Goal: Check status: Check status

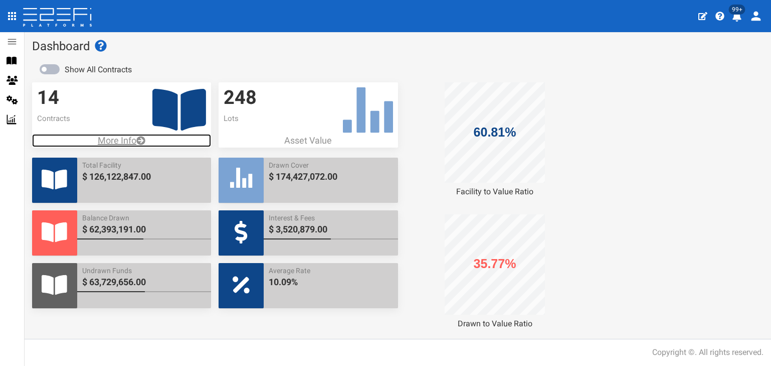
click at [123, 141] on p "More Info" at bounding box center [121, 140] width 179 height 13
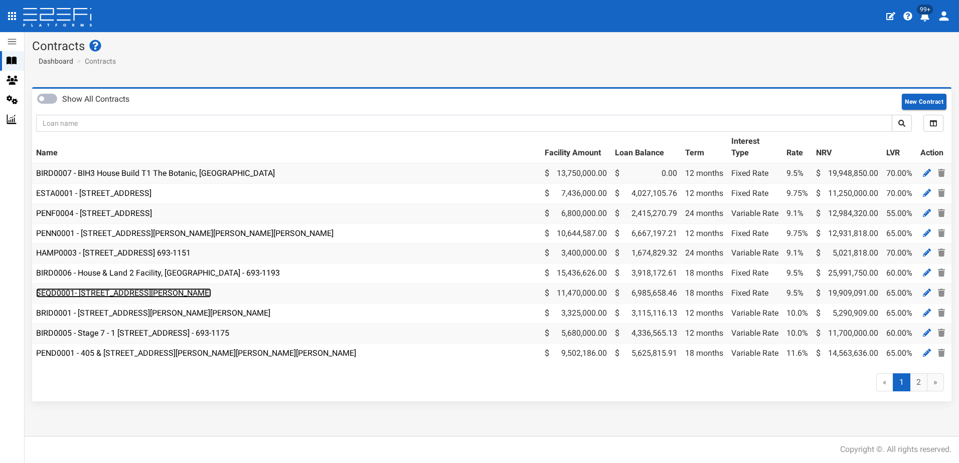
click at [130, 293] on link "SEQD0001- 77 Gaskell Street, Eight Mile Plains - 693-1180" at bounding box center [123, 293] width 175 height 10
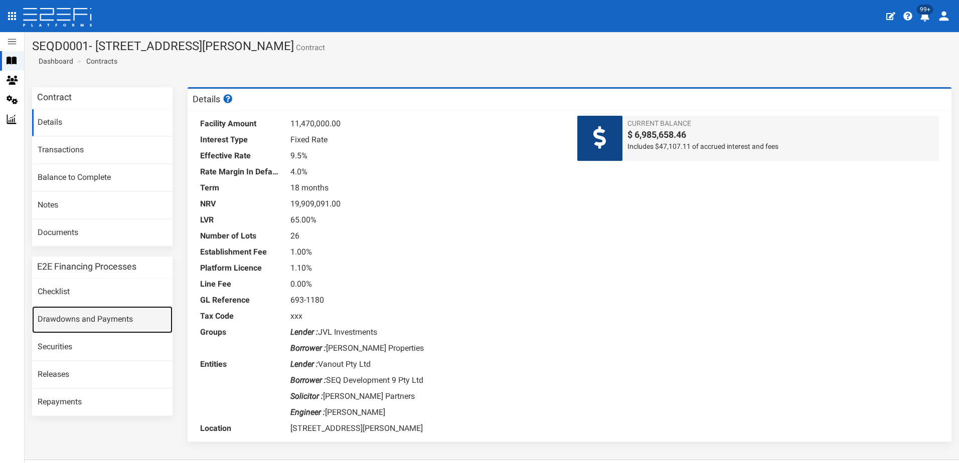
click at [82, 318] on link "Drawdowns and Payments" at bounding box center [102, 319] width 140 height 27
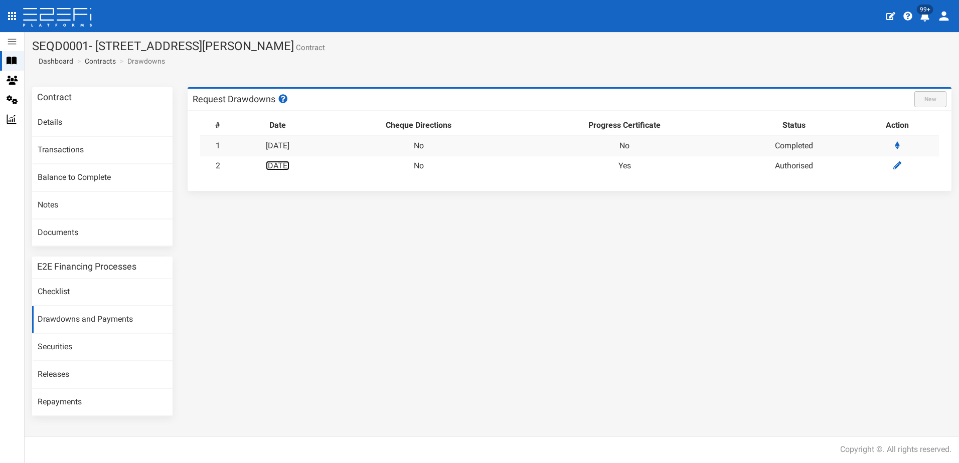
click at [289, 164] on link "04-08-2025" at bounding box center [278, 166] width 24 height 10
click at [103, 56] on link "Contracts" at bounding box center [100, 61] width 31 height 10
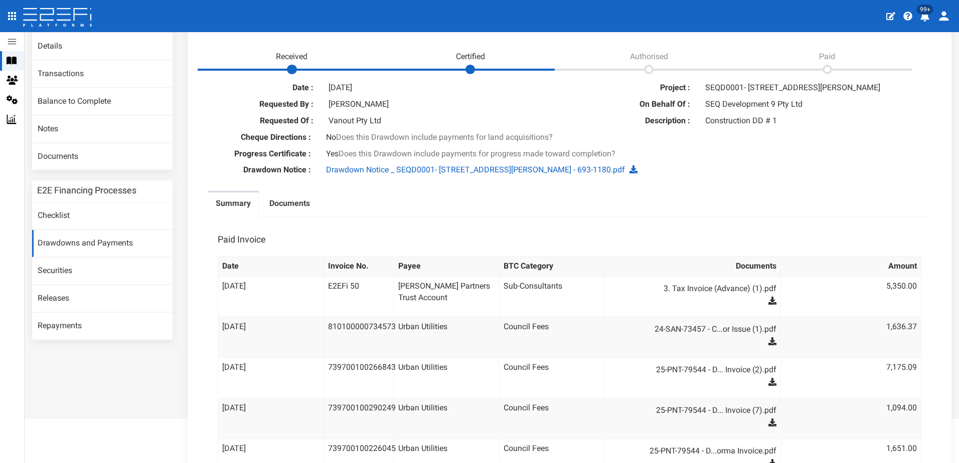
scroll to position [100, 0]
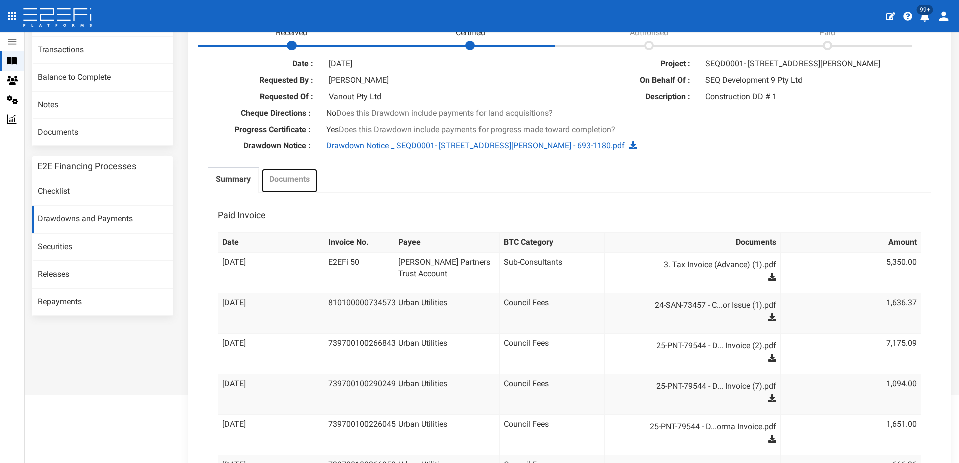
click at [287, 182] on label "Documents" at bounding box center [289, 180] width 41 height 12
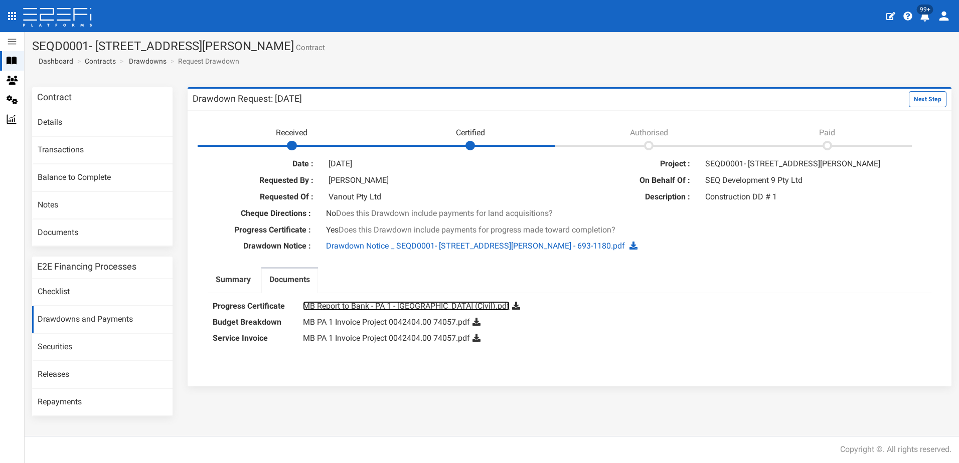
click at [385, 308] on link "MB Report to Bank - PA 1 - Eight Mile Plains (Civil).pdf" at bounding box center [406, 306] width 207 height 10
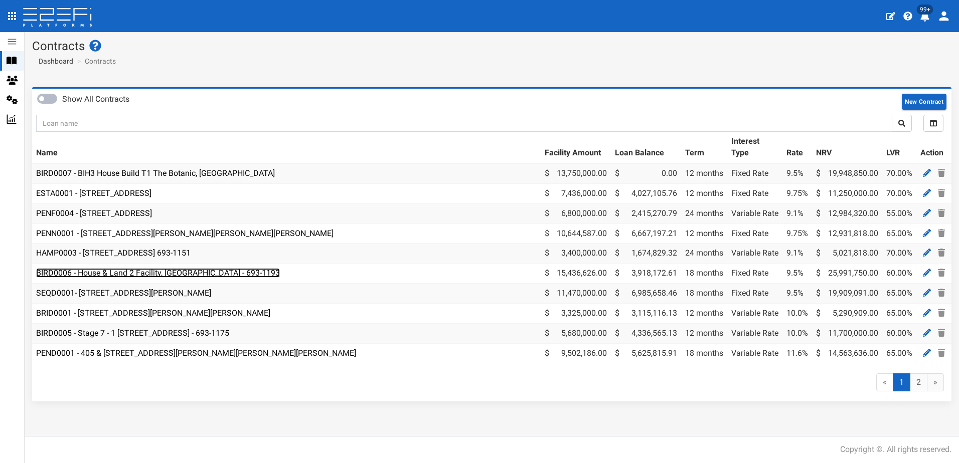
click at [118, 274] on link "BIRD0006 - House & Land 2 Facility, [GEOGRAPHIC_DATA] - 693-1193" at bounding box center [158, 273] width 244 height 10
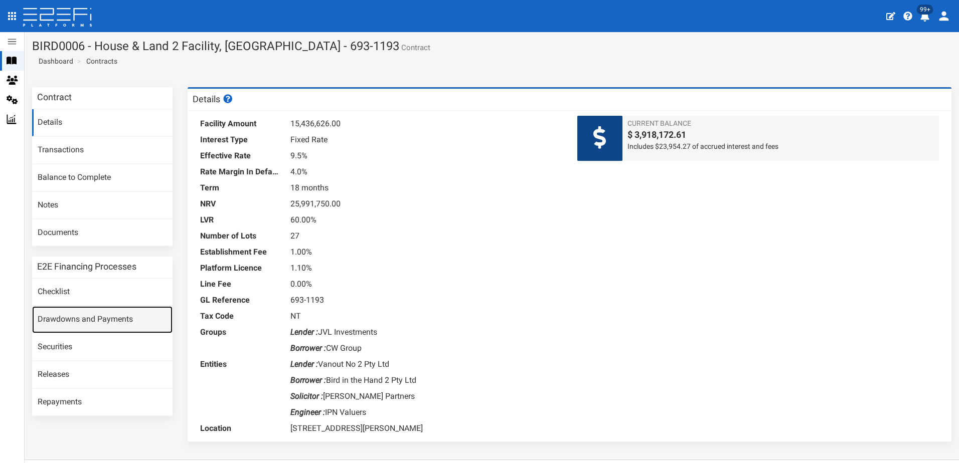
click at [83, 317] on link "Drawdowns and Payments" at bounding box center [102, 319] width 140 height 27
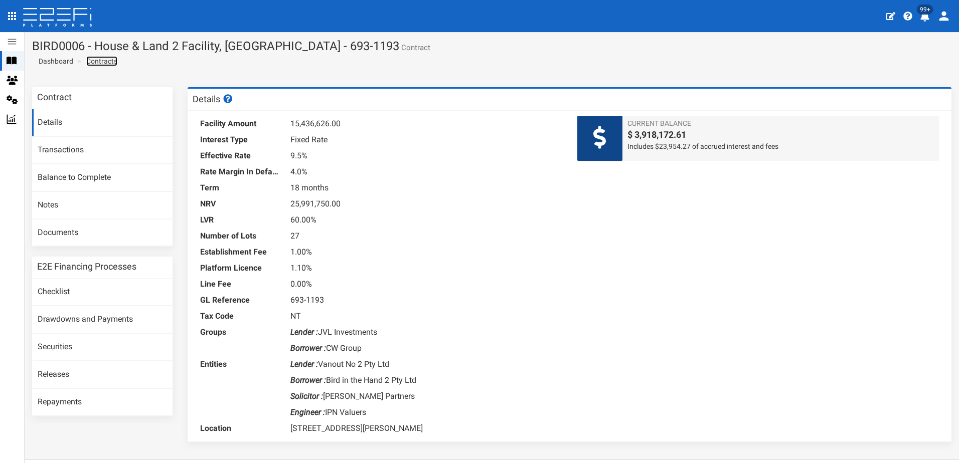
click at [100, 62] on link "Contracts" at bounding box center [101, 61] width 31 height 10
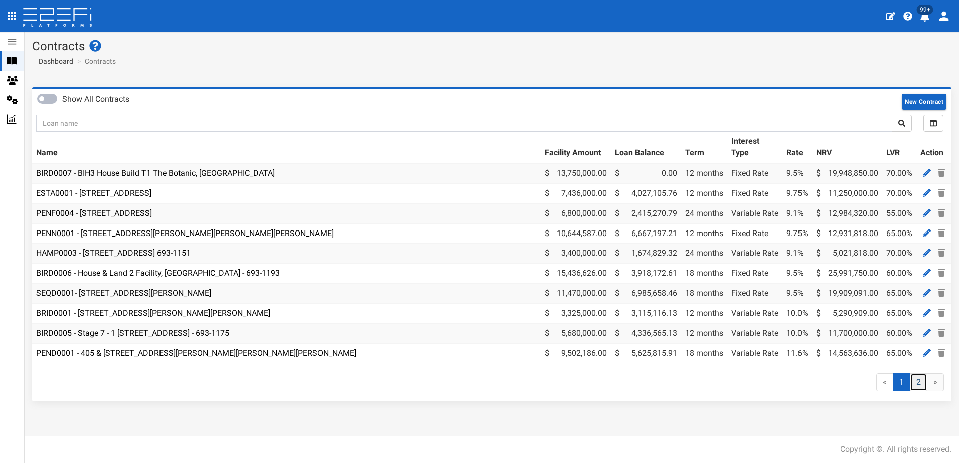
click at [919, 389] on link "2" at bounding box center [919, 383] width 18 height 19
click at [118, 292] on link "SEQD0001- 77 Gaskell Street, Eight Mile Plains - 693-1180" at bounding box center [123, 293] width 175 height 10
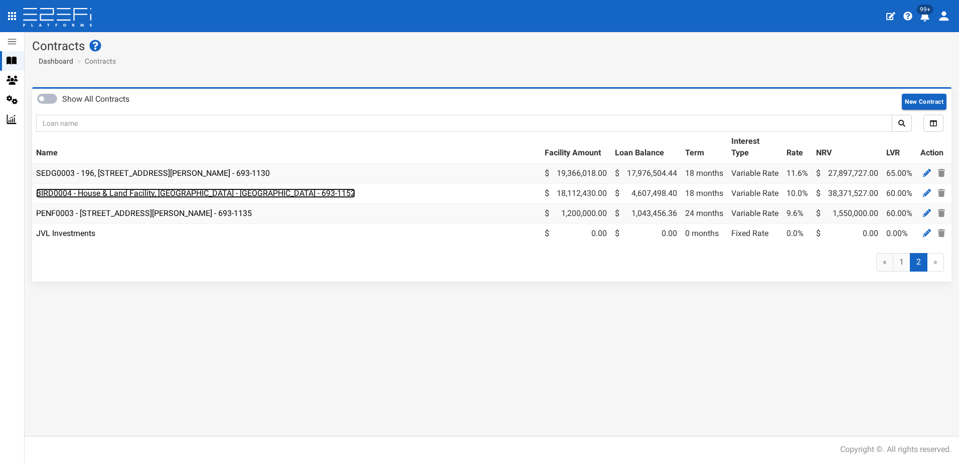
click at [179, 194] on link "BIRD0004 - House & Land Facility, [GEOGRAPHIC_DATA] - [GEOGRAPHIC_DATA] - 693-1…" at bounding box center [195, 194] width 319 height 10
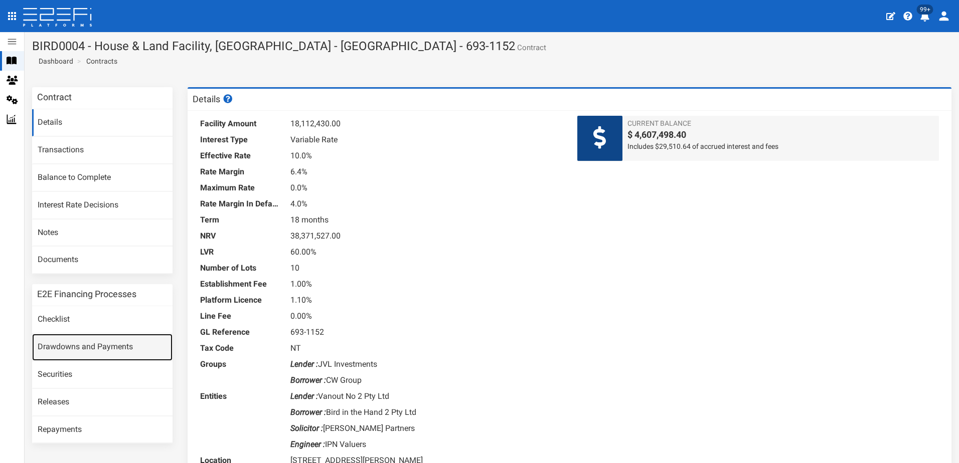
click at [86, 346] on link "Drawdowns and Payments" at bounding box center [102, 347] width 140 height 27
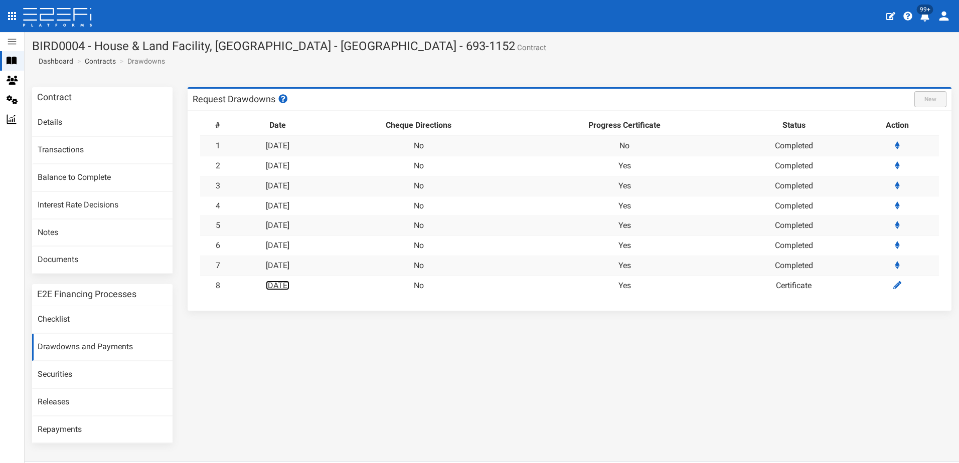
click at [289, 289] on link "[DATE]" at bounding box center [278, 286] width 24 height 10
click at [289, 206] on link "[DATE]" at bounding box center [278, 206] width 24 height 10
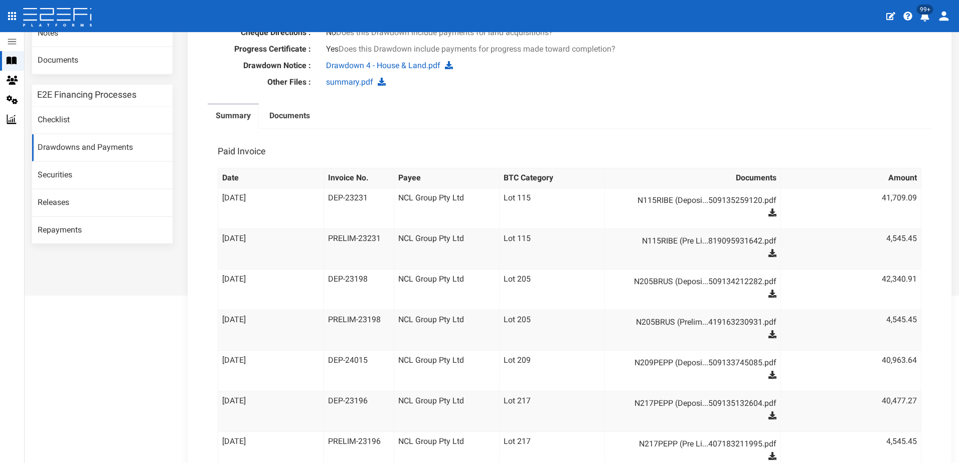
scroll to position [159, 0]
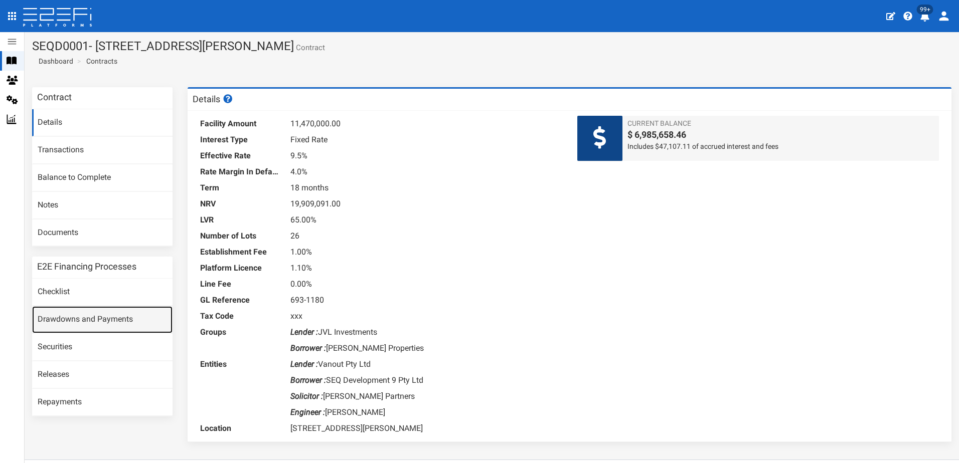
click at [75, 323] on link "Drawdowns and Payments" at bounding box center [102, 319] width 140 height 27
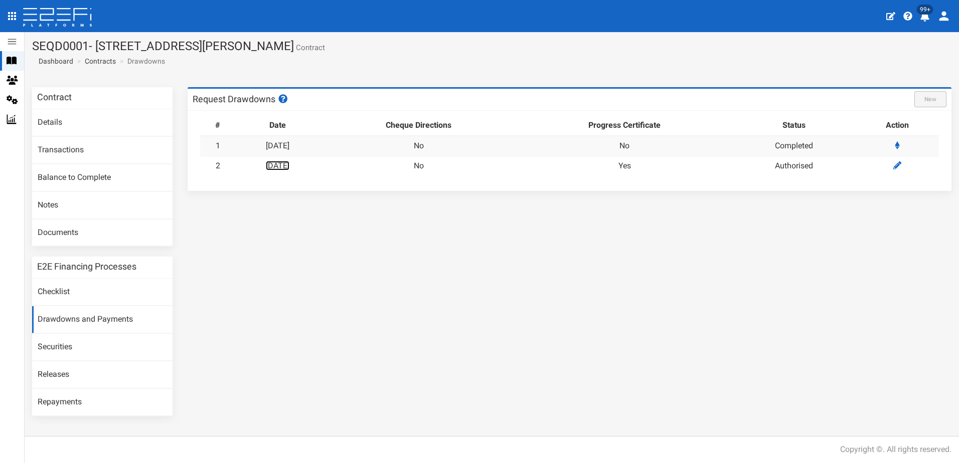
click at [289, 163] on link "[DATE]" at bounding box center [278, 166] width 24 height 10
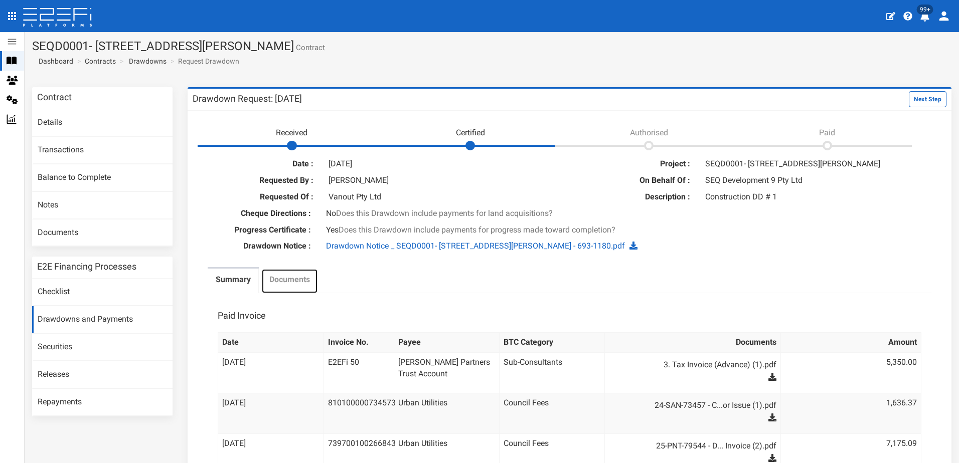
click at [294, 282] on label "Documents" at bounding box center [289, 280] width 41 height 12
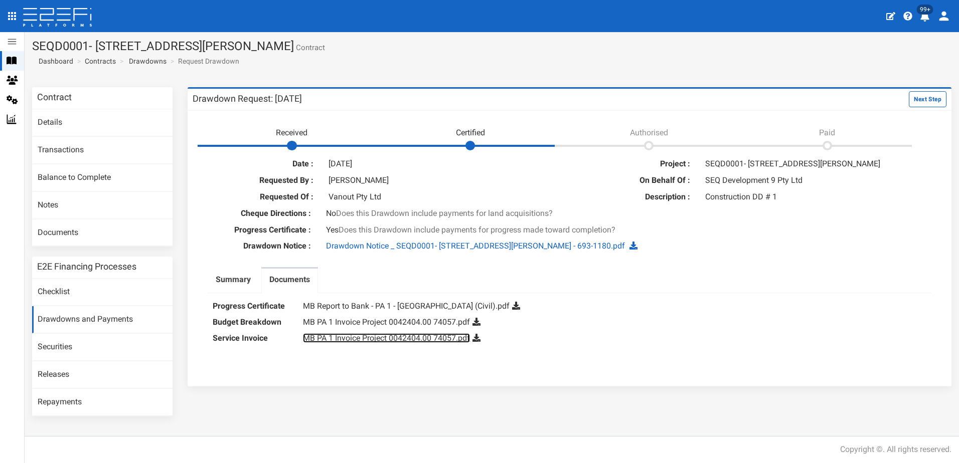
click at [391, 340] on link "MB PA 1 Invoice Project 0042404.00 74057.pdf" at bounding box center [386, 338] width 167 height 10
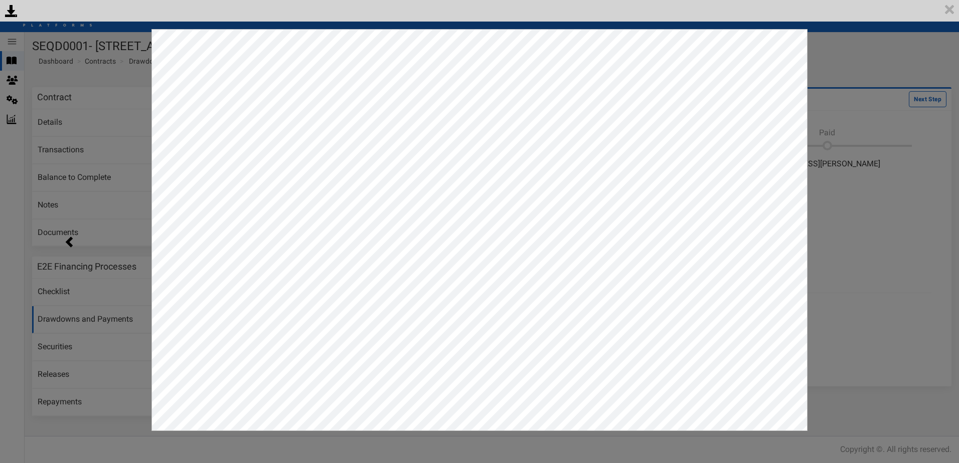
click at [851, 115] on div "<p>Your browser does not support iframes.</p><script type="text/javascript">ale…" at bounding box center [479, 231] width 959 height 463
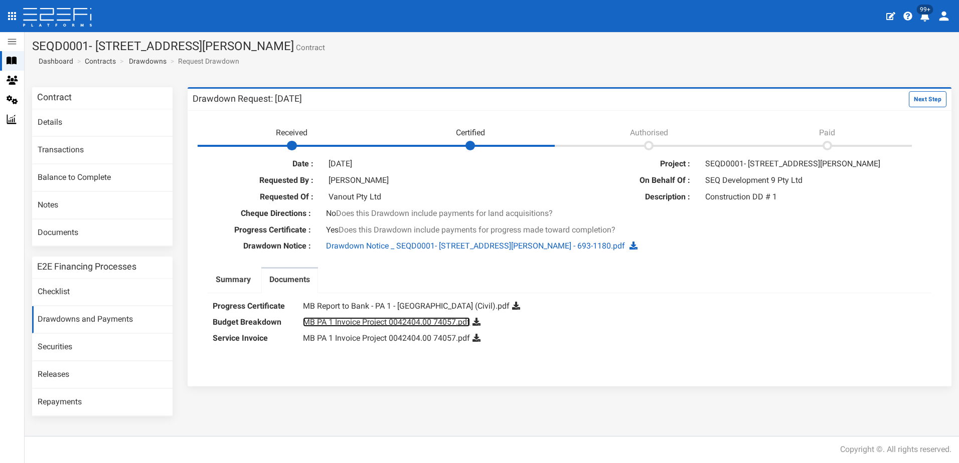
click at [378, 324] on link "MB PA 1 Invoice Project 0042404.00 74057.pdf" at bounding box center [386, 322] width 167 height 10
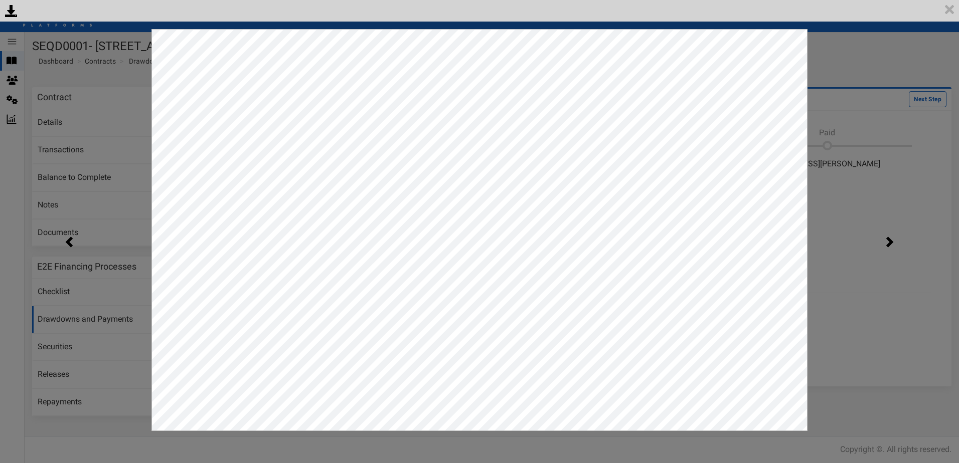
click at [868, 103] on div "<p>Your browser does not support iframes.</p><script type="text/javascript">ale…" at bounding box center [479, 231] width 959 height 463
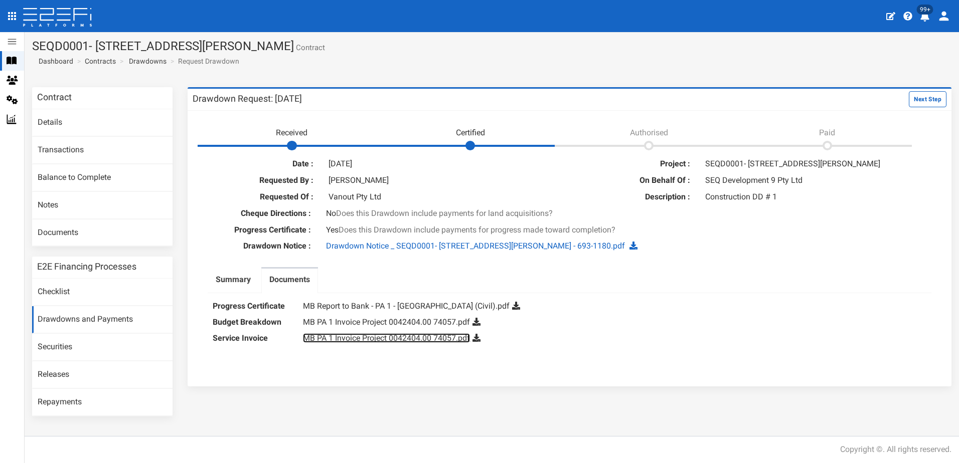
click at [388, 339] on link "MB PA 1 Invoice Project 0042404.00 74057.pdf" at bounding box center [386, 338] width 167 height 10
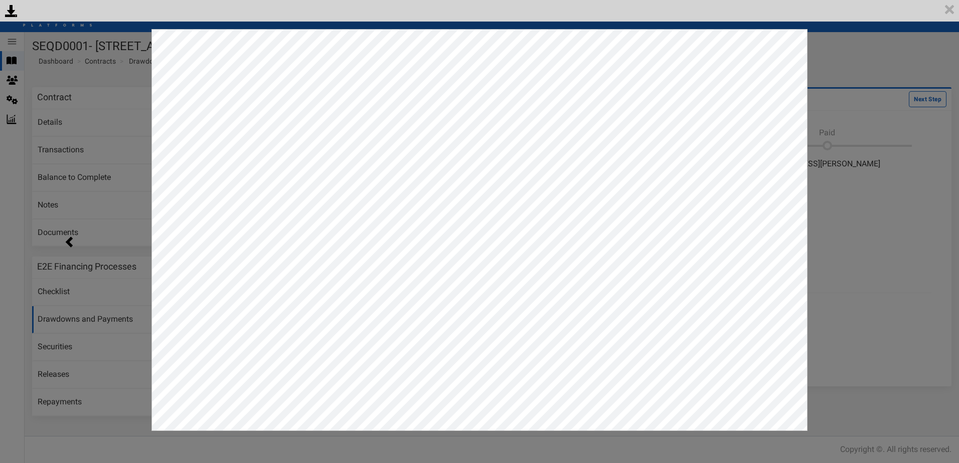
click at [876, 69] on div "<p>Your browser does not support iframes.</p><script type="text/javascript">ale…" at bounding box center [479, 231] width 959 height 463
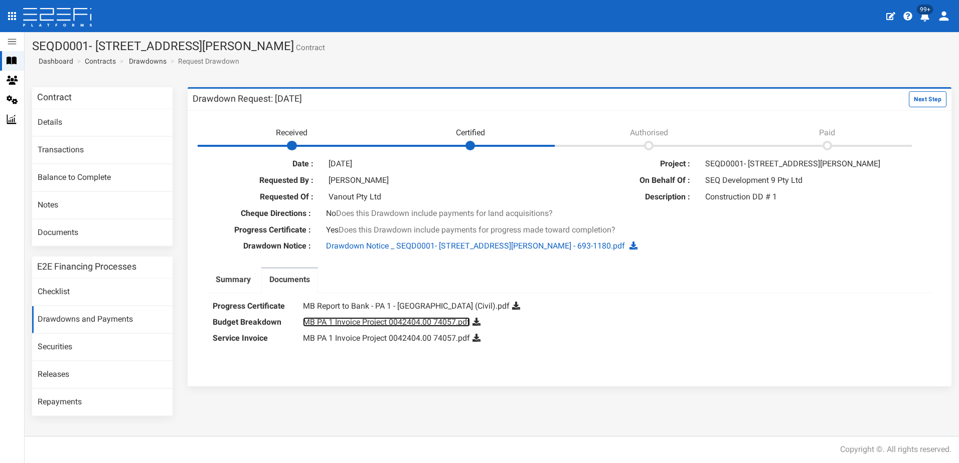
click at [377, 320] on link "MB PA 1 Invoice Project 0042404.00 74057.pdf" at bounding box center [386, 322] width 167 height 10
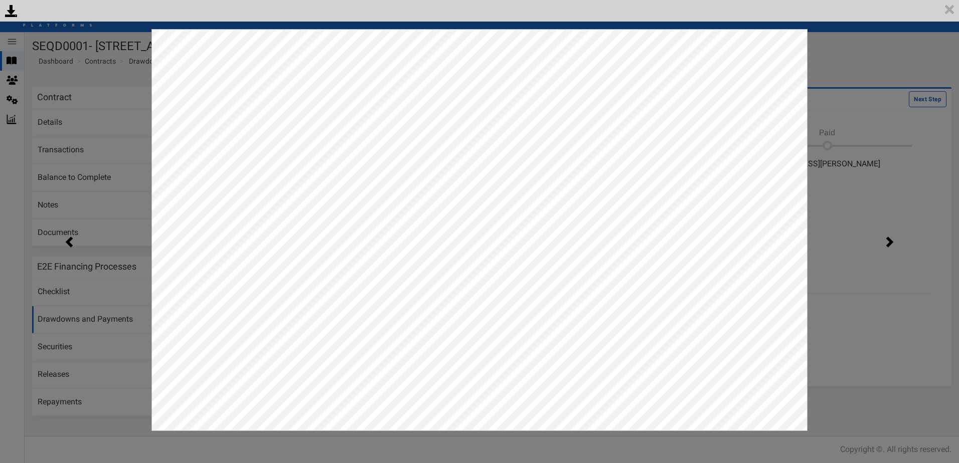
click at [863, 57] on div "<p>Your browser does not support iframes.</p><script type="text/javascript">ale…" at bounding box center [479, 231] width 959 height 463
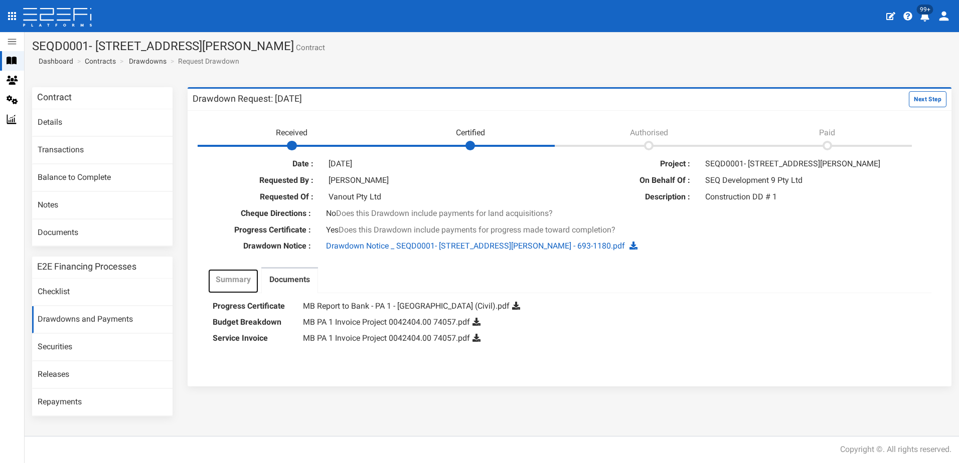
click at [235, 275] on label "Summary" at bounding box center [233, 280] width 35 height 12
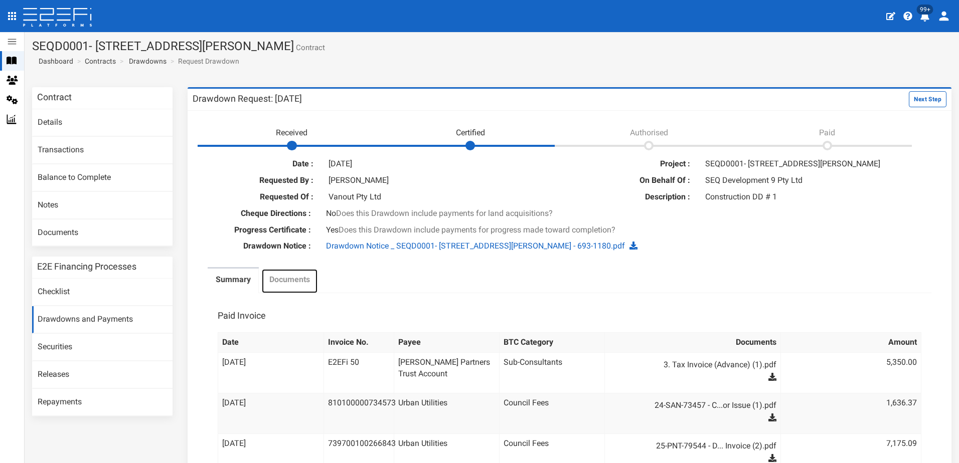
click at [290, 282] on label "Documents" at bounding box center [289, 280] width 41 height 12
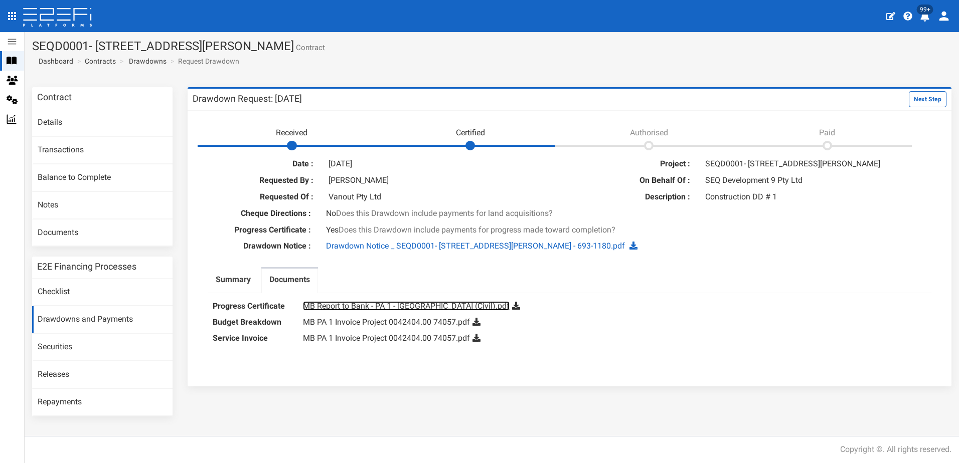
click at [347, 303] on link "MB Report to Bank - PA 1 - Eight Mile Plains (Civil).pdf" at bounding box center [406, 306] width 207 height 10
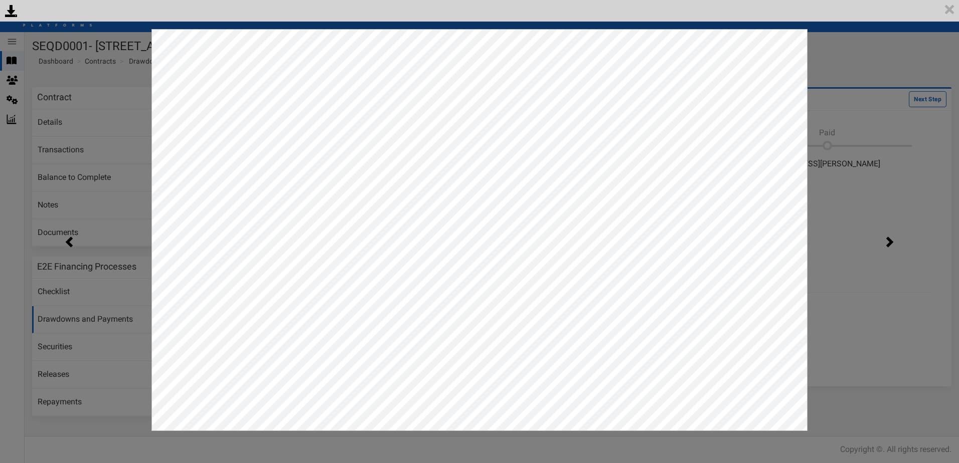
click at [875, 42] on div "<p>Your browser does not support iframes.</p><script type="text/javascript">ale…" at bounding box center [479, 231] width 959 height 463
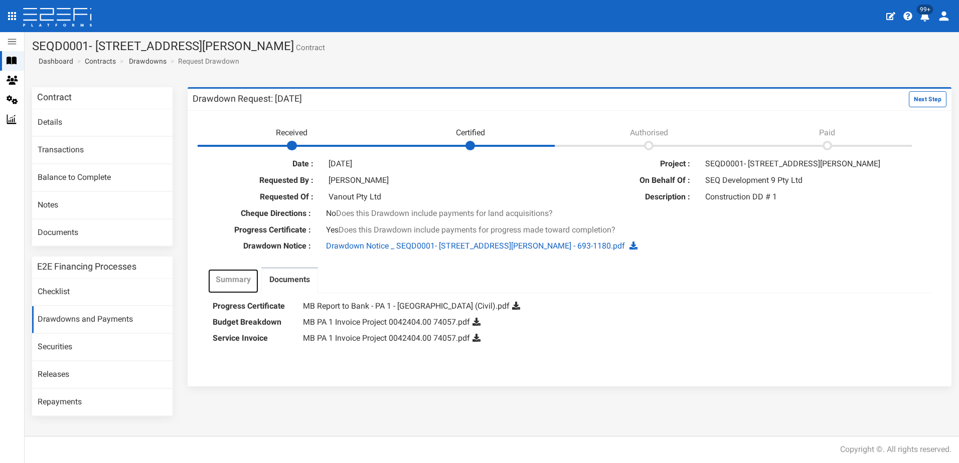
click at [236, 281] on label "Summary" at bounding box center [233, 280] width 35 height 12
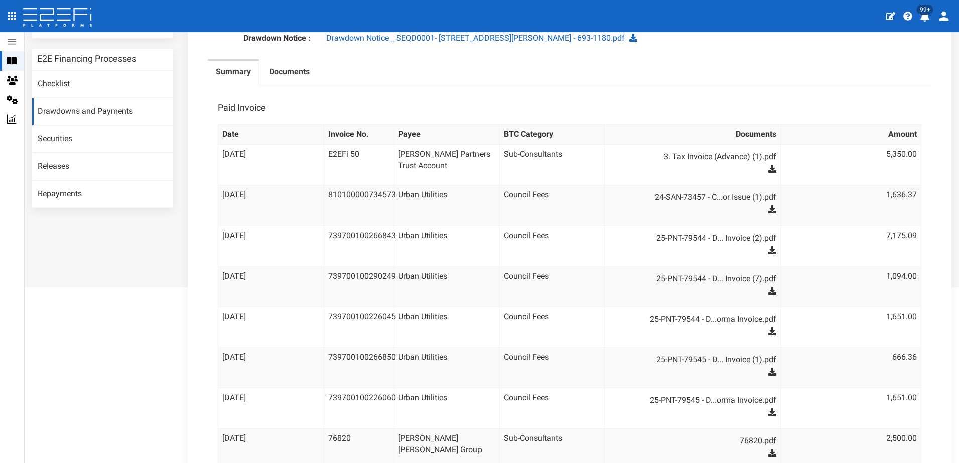
scroll to position [10, 0]
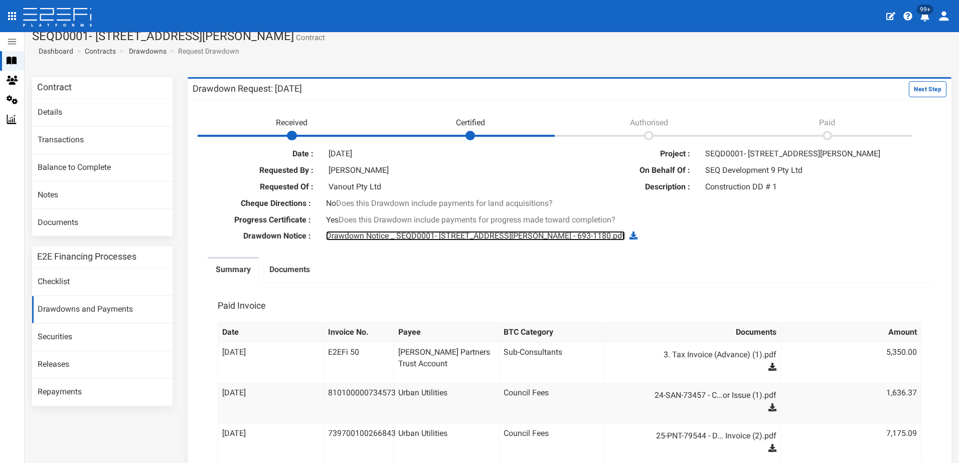
click at [391, 238] on link "Drawdown Notice _ SEQD0001- 77 Gaskell Street, Eight Mile Plains - 693-1180.pdf" at bounding box center [475, 236] width 299 height 10
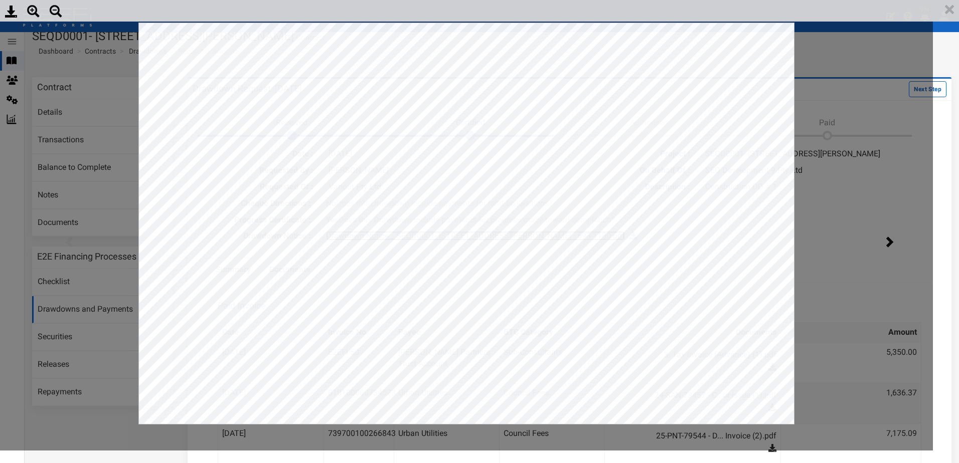
scroll to position [0, 0]
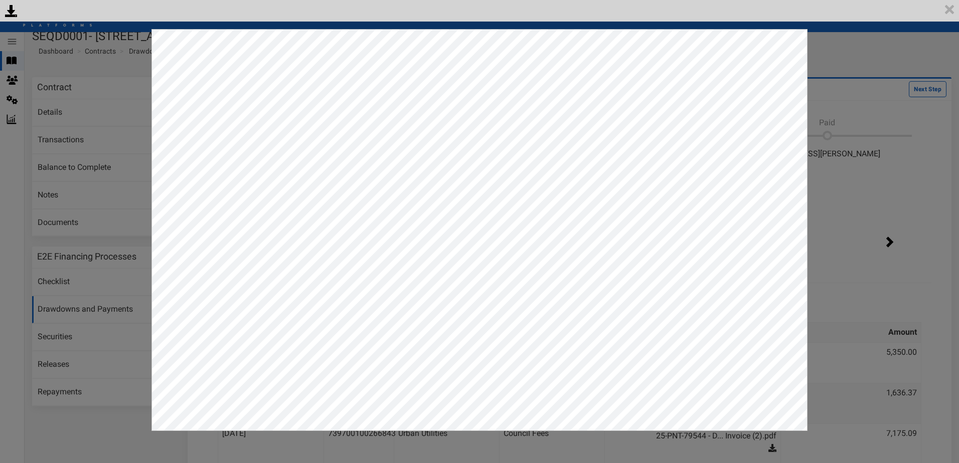
click at [850, 46] on div "<p>Your browser does not support iframes.</p><script type="text/javascript">ale…" at bounding box center [479, 231] width 959 height 463
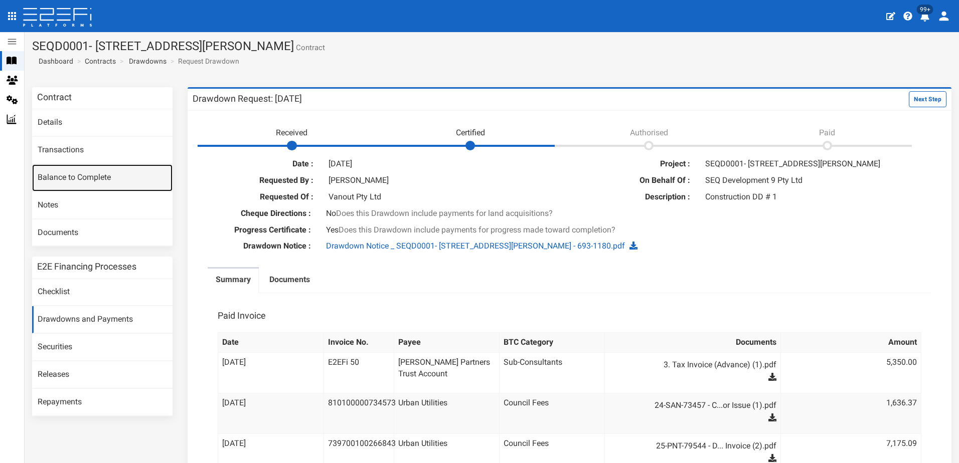
click at [66, 176] on link "Balance to Complete" at bounding box center [102, 177] width 140 height 27
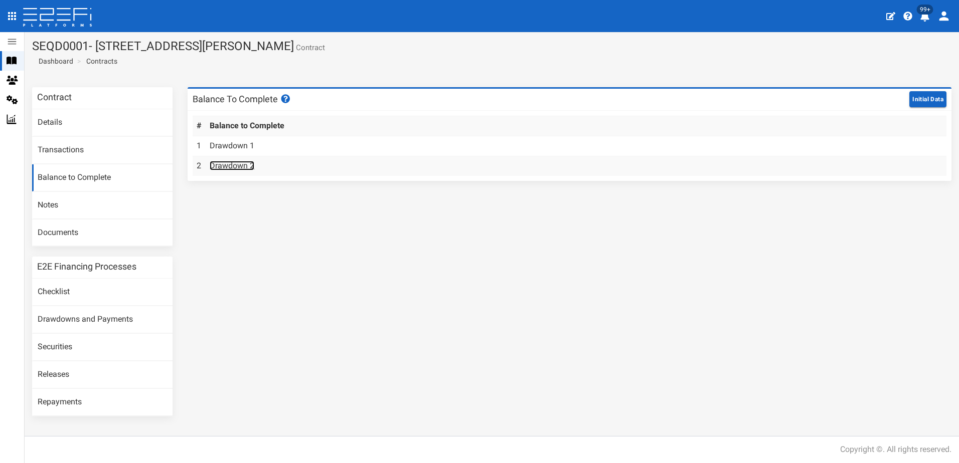
click at [228, 163] on link "Drawdown 2" at bounding box center [232, 166] width 45 height 10
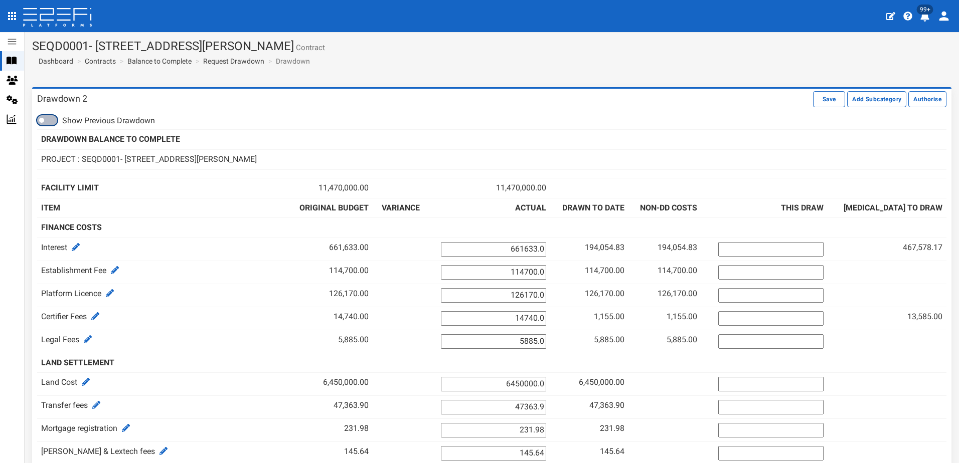
click at [55, 117] on span at bounding box center [47, 120] width 20 height 10
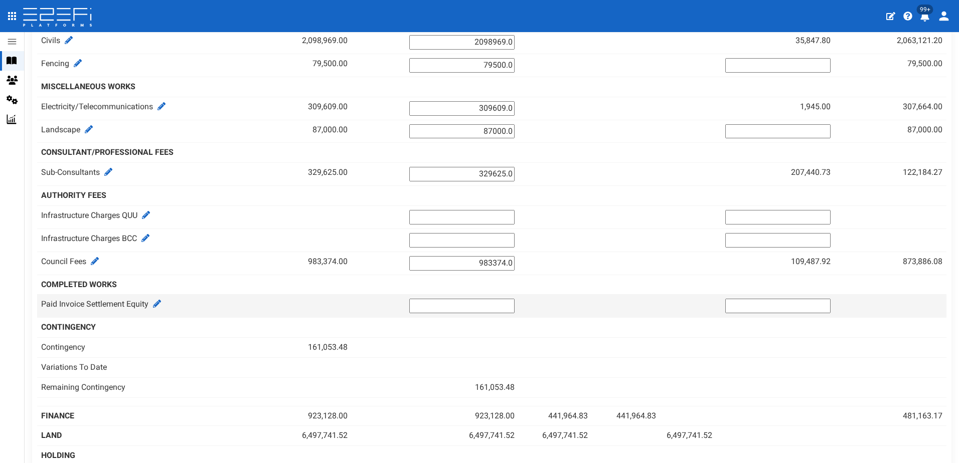
scroll to position [193, 0]
